Goal: Task Accomplishment & Management: Manage account settings

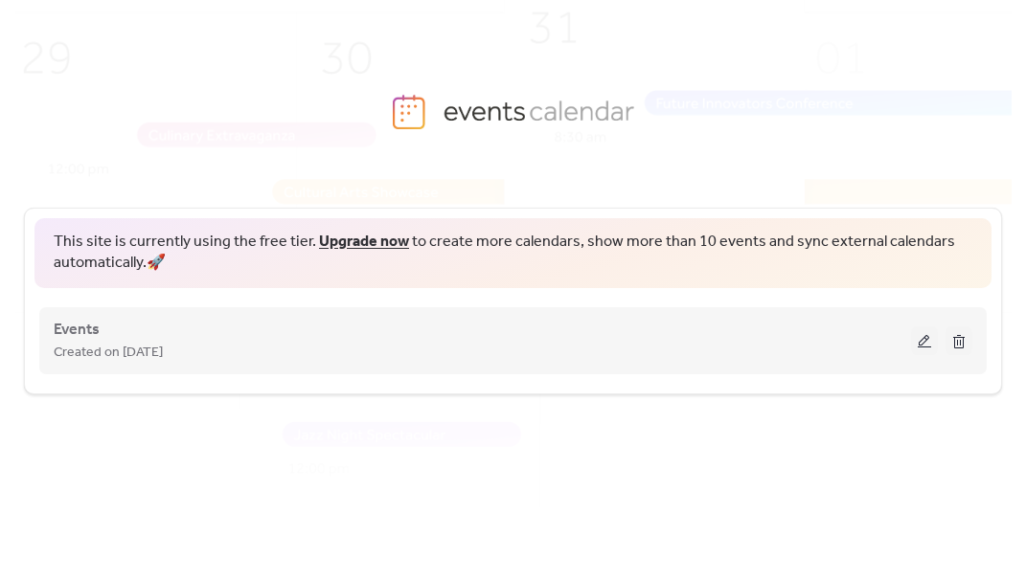
scroll to position [33, 0]
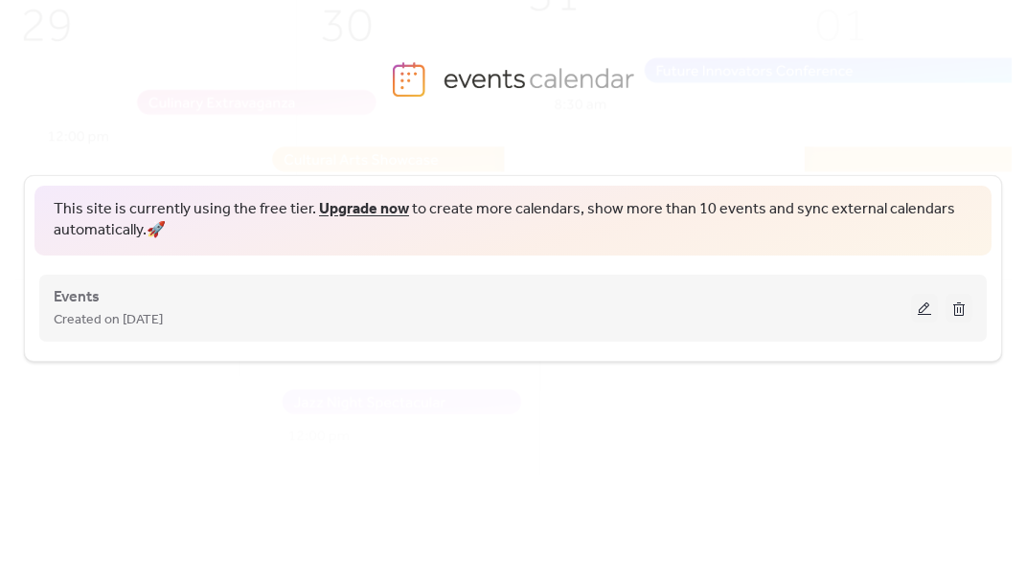
click at [335, 328] on div "Created on [DATE]" at bounding box center [482, 319] width 857 height 23
click at [916, 305] on button at bounding box center [924, 308] width 27 height 29
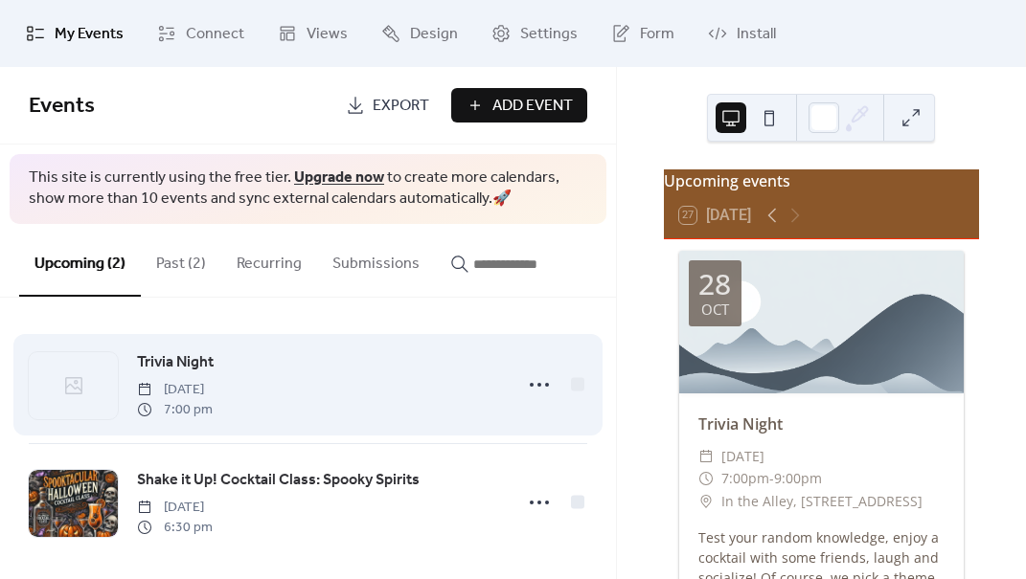
scroll to position [11, 0]
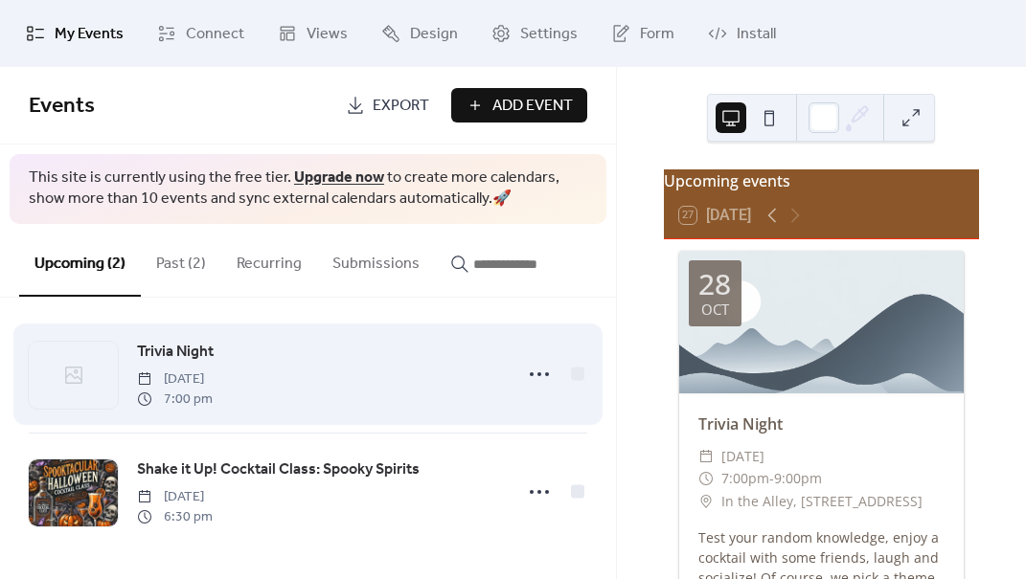
click at [365, 380] on div "Trivia Night [DATE] 7:00 pm" at bounding box center [318, 374] width 363 height 69
click at [524, 378] on icon at bounding box center [539, 374] width 31 height 31
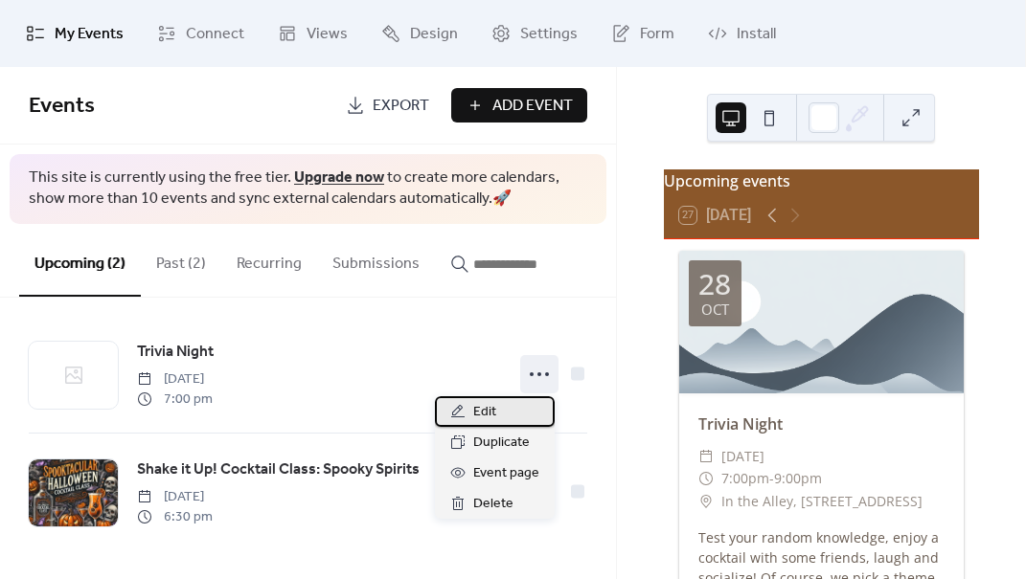
click at [496, 406] on div "Edit" at bounding box center [495, 411] width 120 height 31
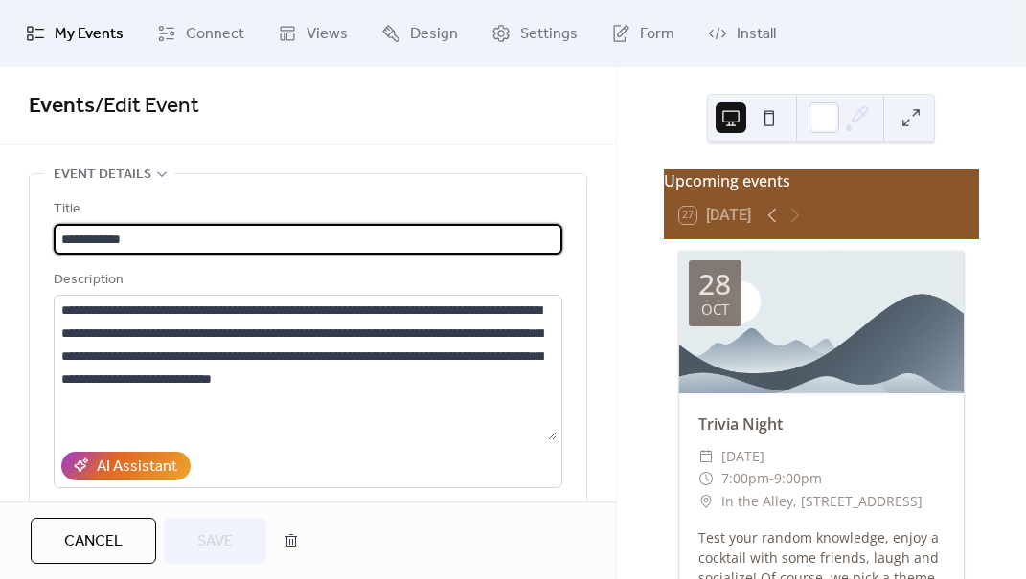
click at [76, 35] on span "My Events" at bounding box center [89, 34] width 69 height 23
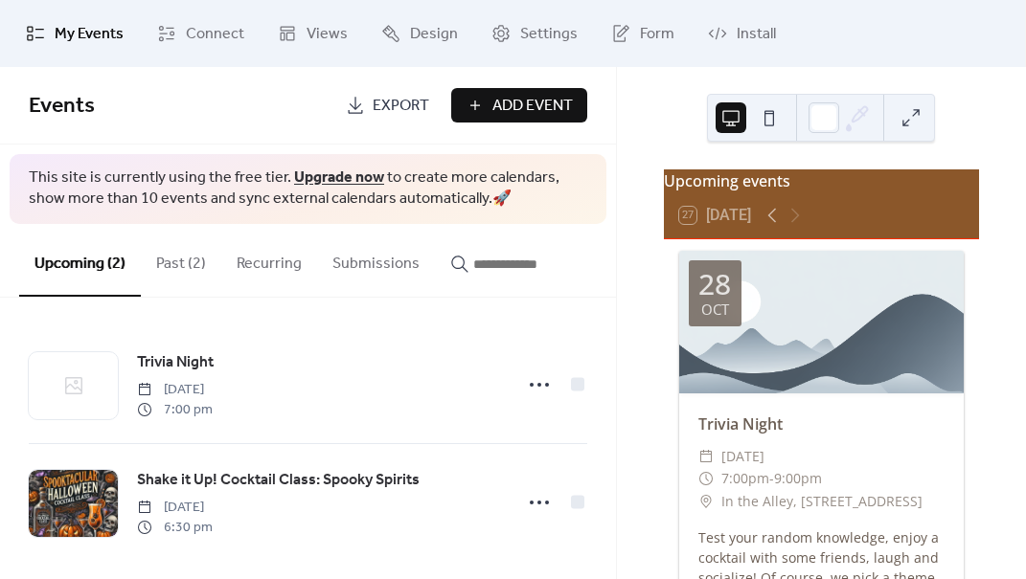
click at [191, 260] on button "Past (2)" at bounding box center [181, 259] width 80 height 71
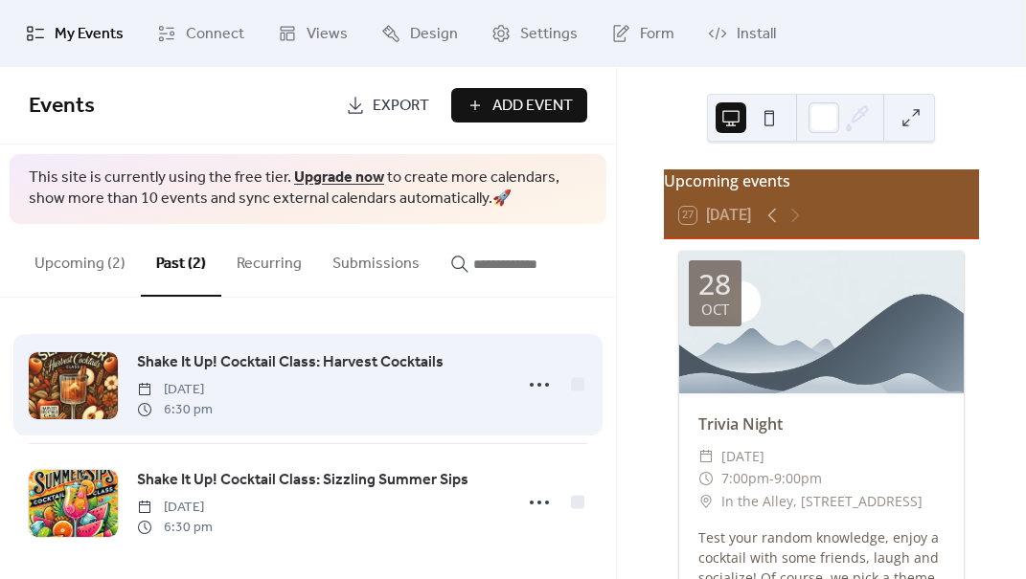
scroll to position [11, 0]
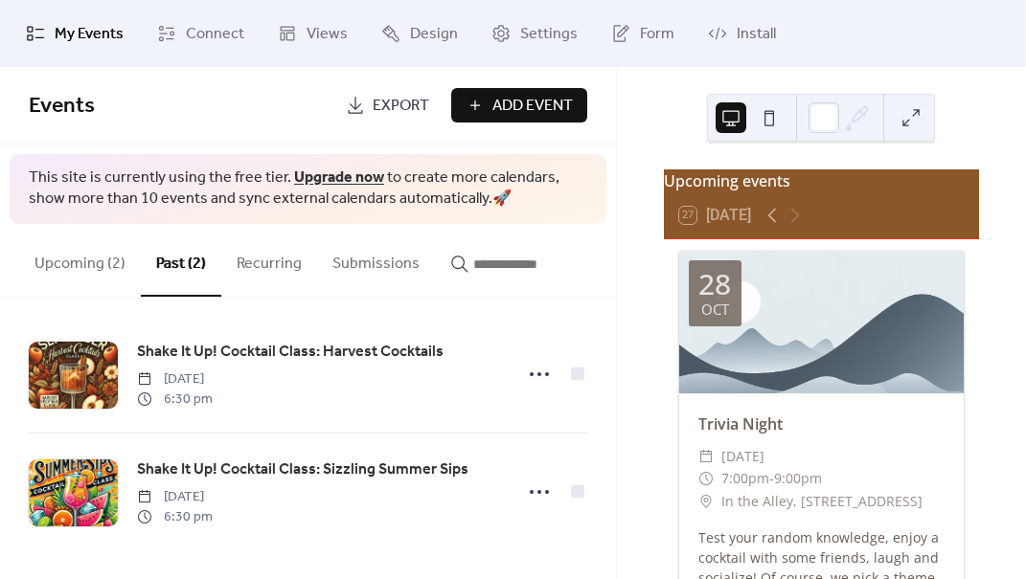
click at [263, 271] on button "Recurring" at bounding box center [269, 259] width 96 height 71
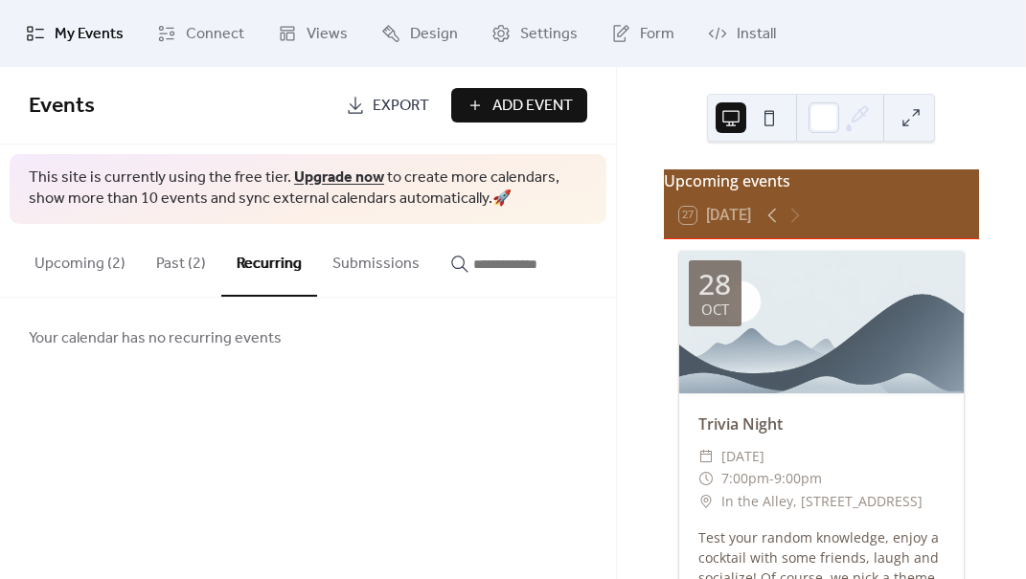
click at [371, 263] on button "Submissions" at bounding box center [376, 259] width 118 height 71
click at [479, 273] on input "button" at bounding box center [530, 264] width 115 height 23
click at [221, 261] on button "Recurring" at bounding box center [269, 259] width 96 height 71
click at [181, 261] on button "Past (2)" at bounding box center [181, 259] width 80 height 71
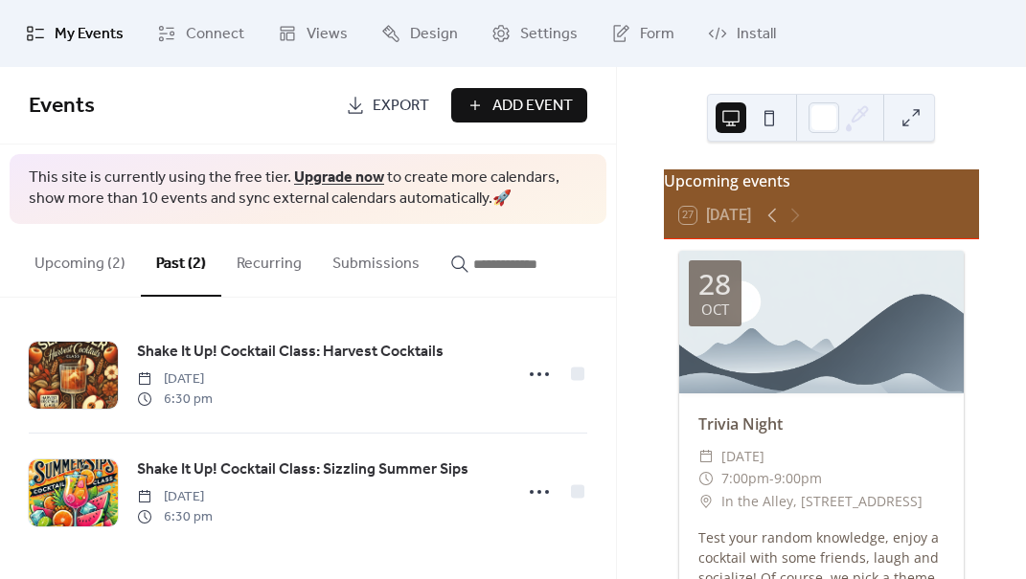
click at [87, 253] on button "Upcoming (2)" at bounding box center [80, 259] width 122 height 71
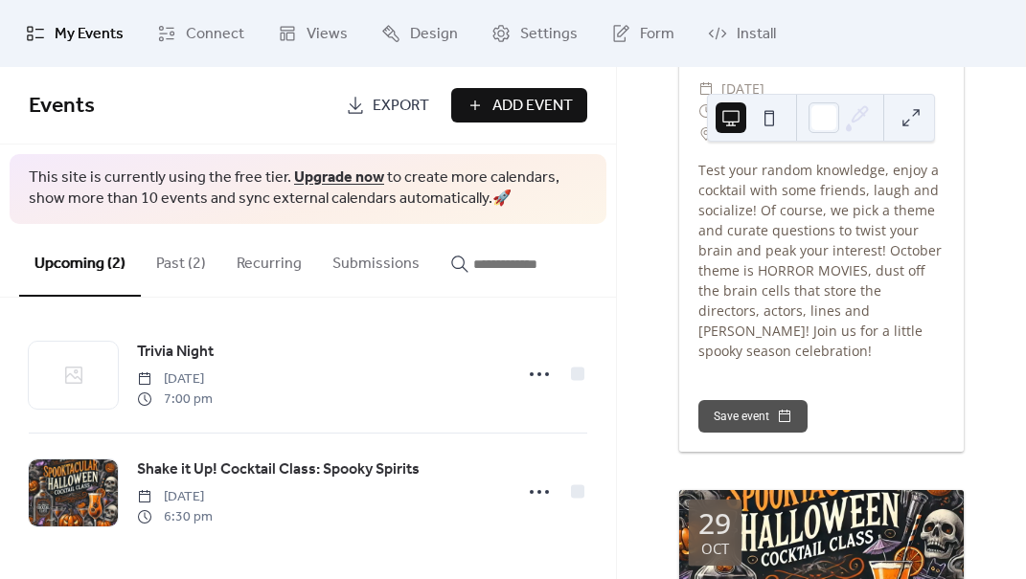
scroll to position [370, 0]
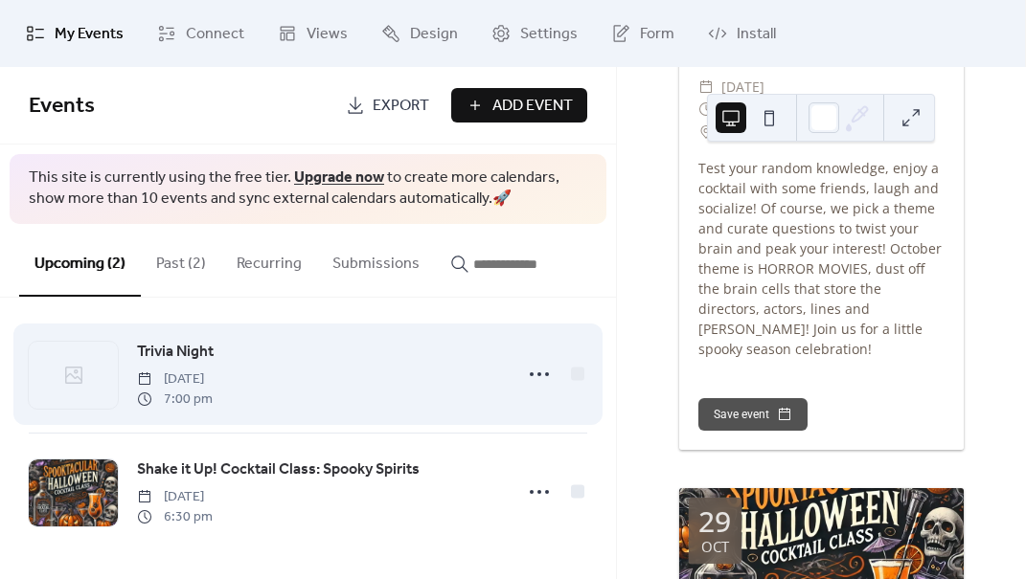
click at [399, 356] on div "Trivia Night [DATE] 7:00 pm" at bounding box center [318, 374] width 363 height 69
click at [353, 366] on div "Trivia Night [DATE] 7:00 pm" at bounding box center [318, 374] width 363 height 69
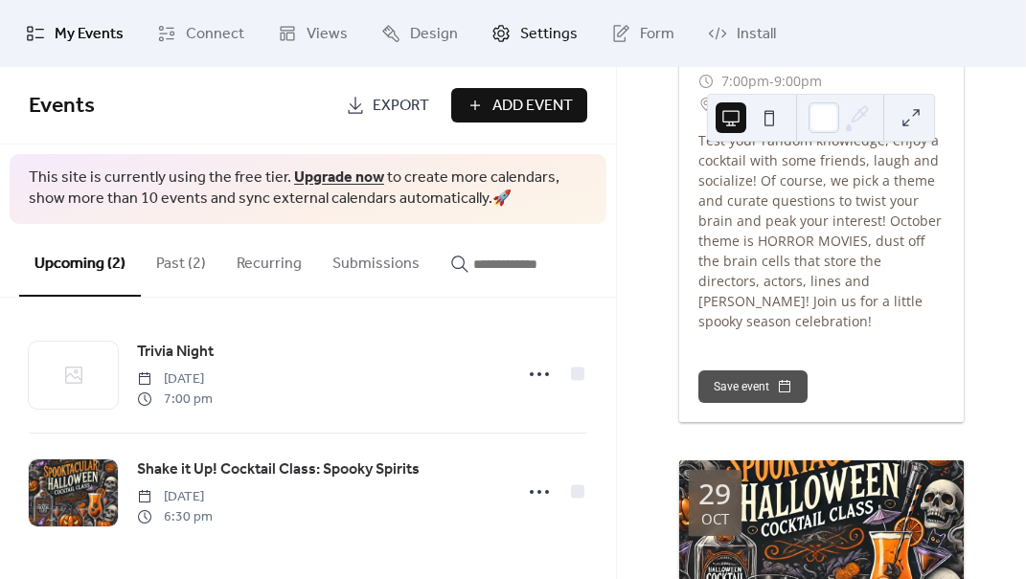
scroll to position [428, 0]
